Goal: Check status: Check status

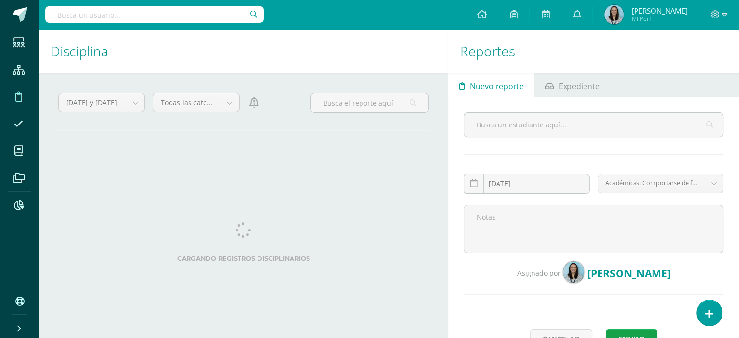
click at [179, 19] on input "text" at bounding box center [154, 14] width 219 height 17
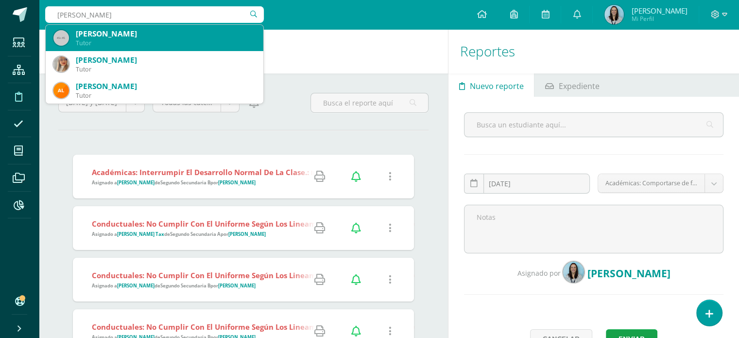
type input "karin boes"
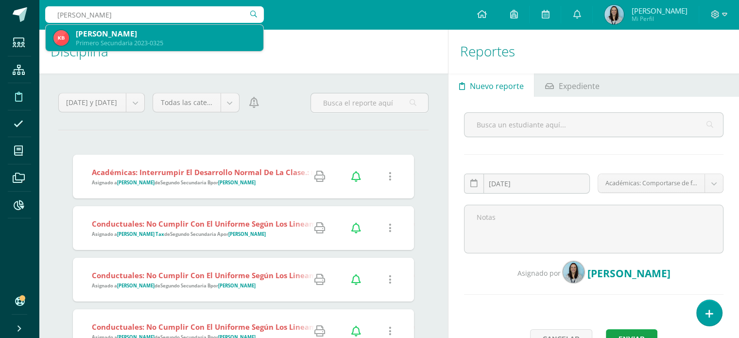
click at [137, 39] on div "Primero Secundaria 2023-0325" at bounding box center [166, 43] width 180 height 8
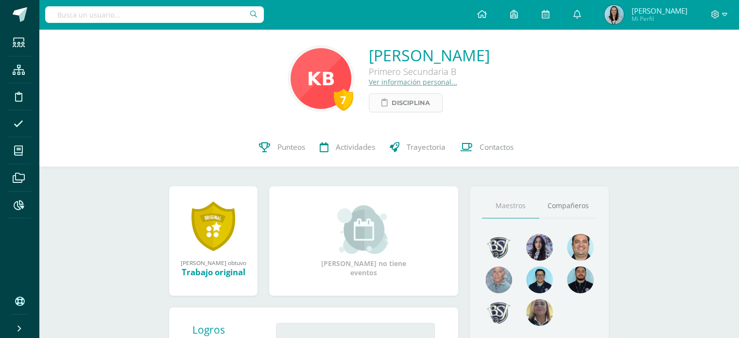
click at [392, 108] on span "Disciplina" at bounding box center [411, 103] width 38 height 18
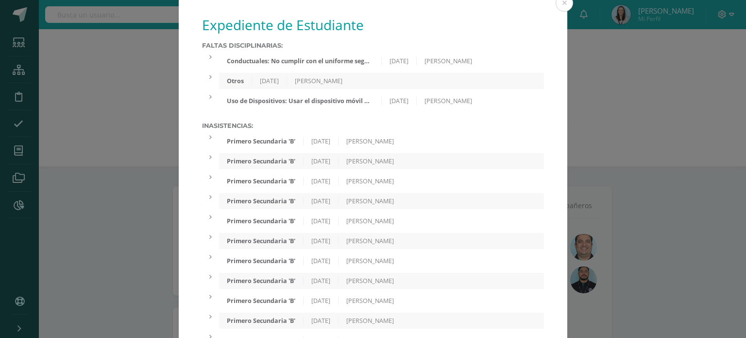
click at [311, 60] on div "Conductuales: No cumplir con el uniforme según los lineamientos establecidos po…" at bounding box center [300, 61] width 162 height 8
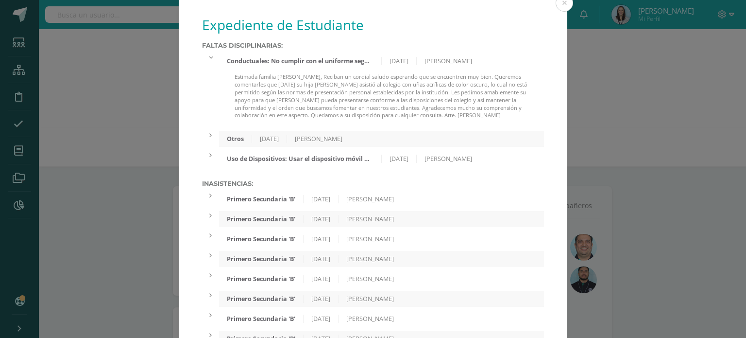
click at [314, 139] on div "[PERSON_NAME]" at bounding box center [318, 139] width 63 height 8
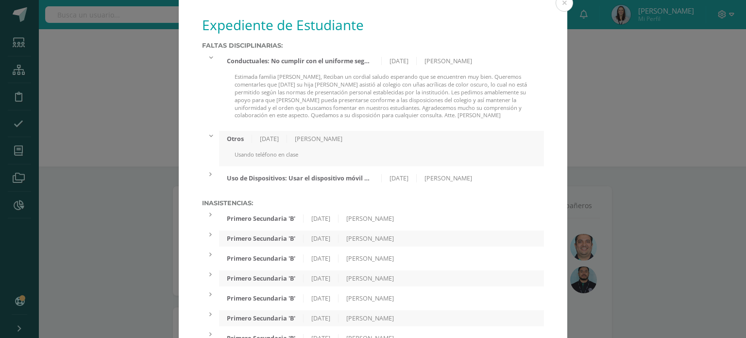
click at [330, 178] on div "Uso de Dispositivos: Usar el dispositivo móvil dentro del aula de clases sin la…" at bounding box center [300, 178] width 162 height 8
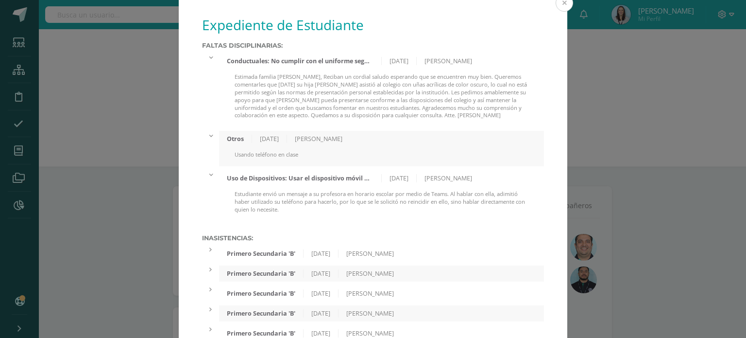
click at [556, 5] on button at bounding box center [564, 2] width 17 height 17
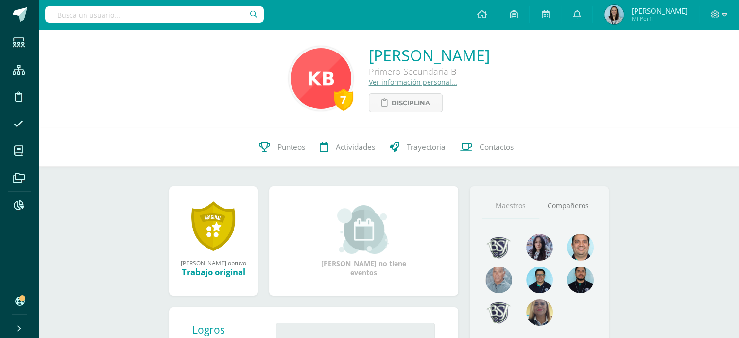
click at [239, 14] on input "text" at bounding box center [154, 14] width 219 height 17
type input "[PERSON_NAME]"
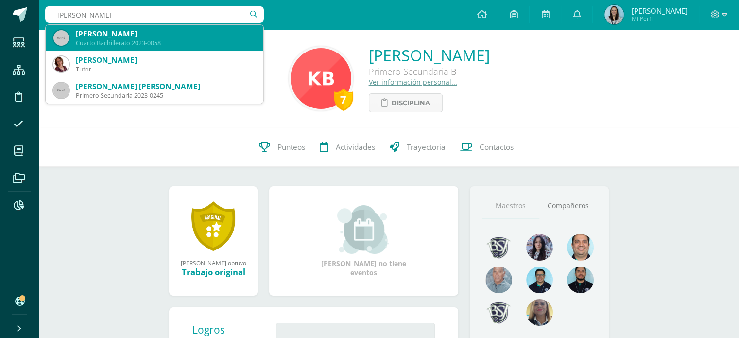
click at [112, 38] on div "[PERSON_NAME]" at bounding box center [166, 34] width 180 height 10
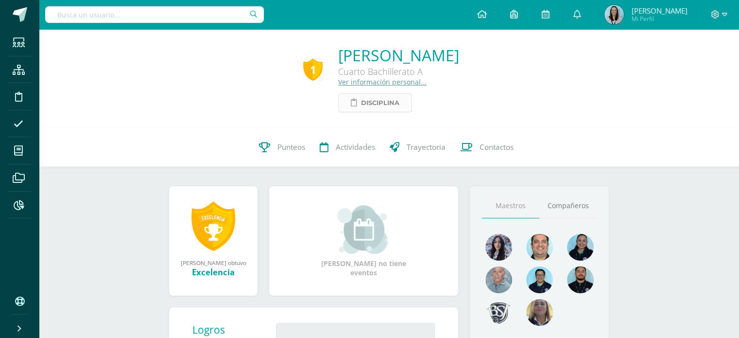
click at [361, 99] on span "Disciplina" at bounding box center [380, 103] width 38 height 18
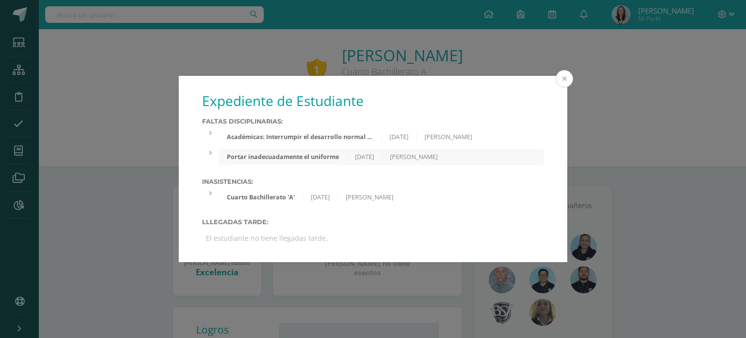
click at [563, 78] on button at bounding box center [564, 78] width 17 height 17
